Goal: Navigation & Orientation: Understand site structure

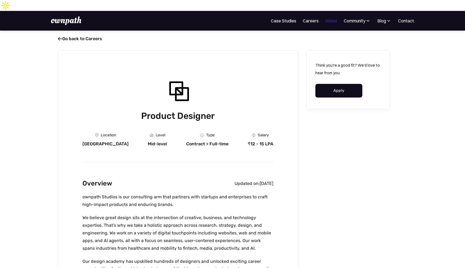
click at [328, 17] on link "About" at bounding box center [331, 20] width 12 height 7
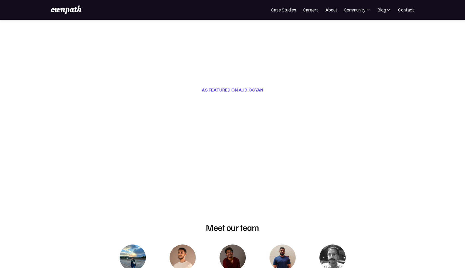
scroll to position [124, 0]
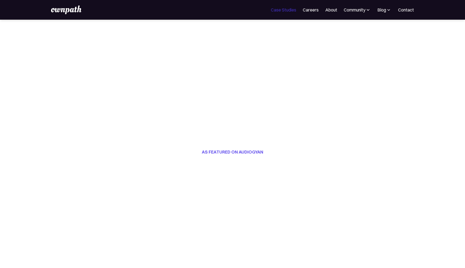
click at [284, 8] on link "Case Studies" at bounding box center [283, 10] width 25 height 7
